Goal: Go to known website: Go to known website

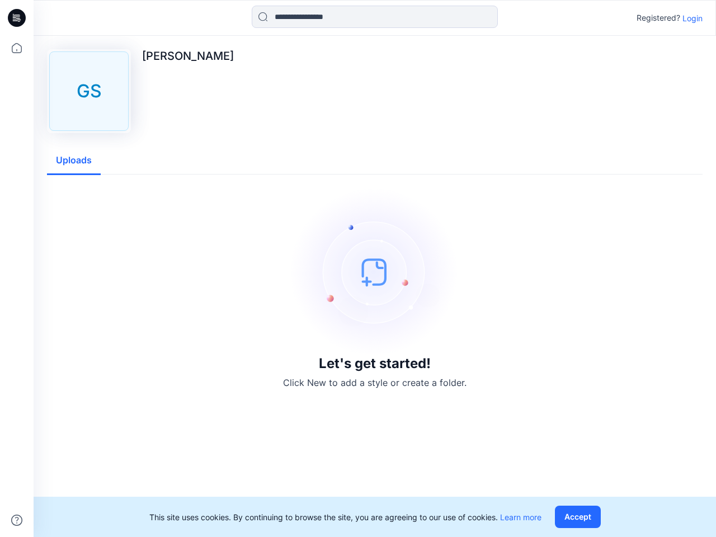
click at [358, 269] on img at bounding box center [375, 272] width 168 height 168
click at [17, 18] on icon at bounding box center [18, 18] width 4 height 1
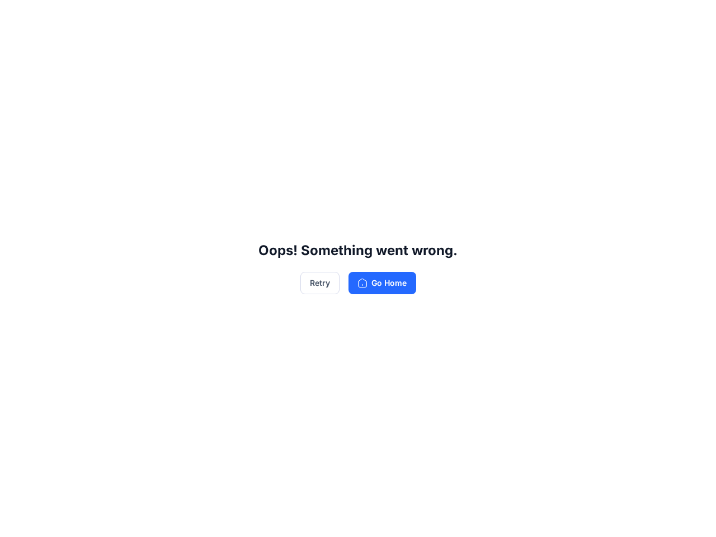
click at [17, 520] on div "Oops! Something went wrong. Retry Go Home" at bounding box center [358, 268] width 716 height 537
click at [375, 17] on div "Oops! Something went wrong. Retry Go Home" at bounding box center [358, 268] width 716 height 537
click at [693, 18] on div "Oops! Something went wrong. Retry Go Home" at bounding box center [358, 268] width 716 height 537
click at [74, 161] on div "Oops! Something went wrong. Retry Go Home" at bounding box center [358, 268] width 716 height 537
click at [580, 517] on div "Oops! Something went wrong. Retry Go Home" at bounding box center [358, 268] width 716 height 537
